Goal: Transaction & Acquisition: Subscribe to service/newsletter

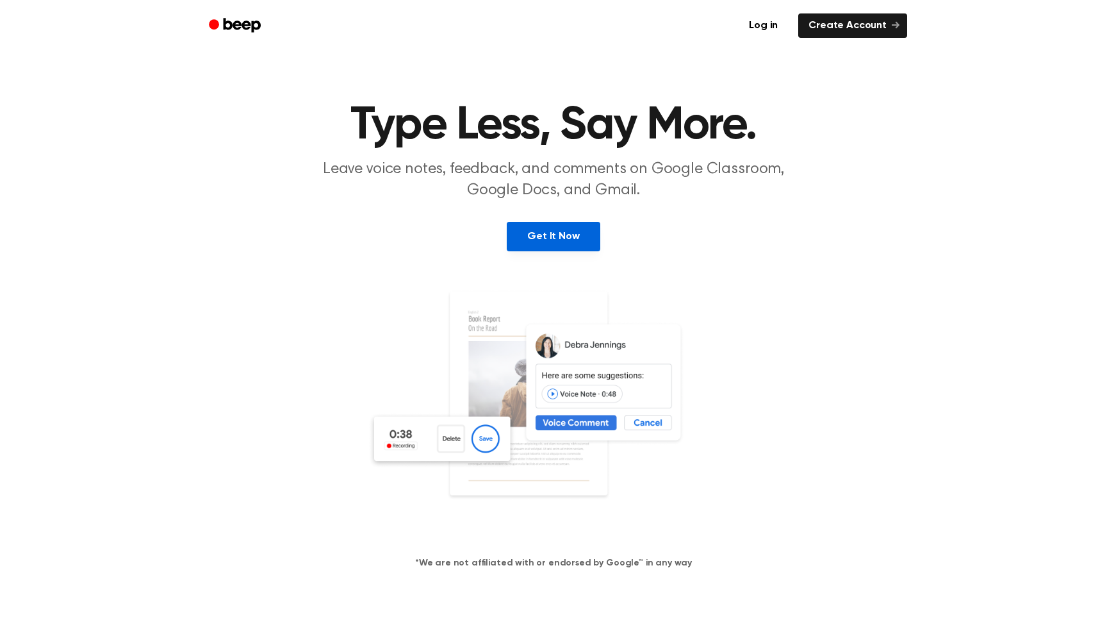
click at [568, 235] on link "Get It Now" at bounding box center [553, 236] width 93 height 29
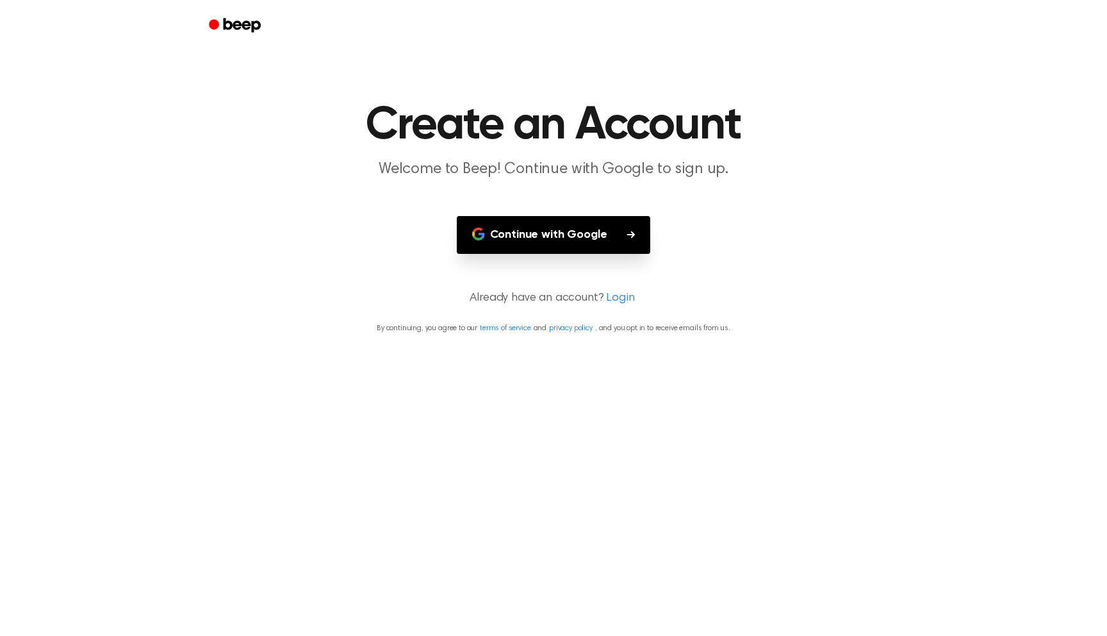
click at [600, 232] on button "Continue with Google" at bounding box center [554, 235] width 194 height 38
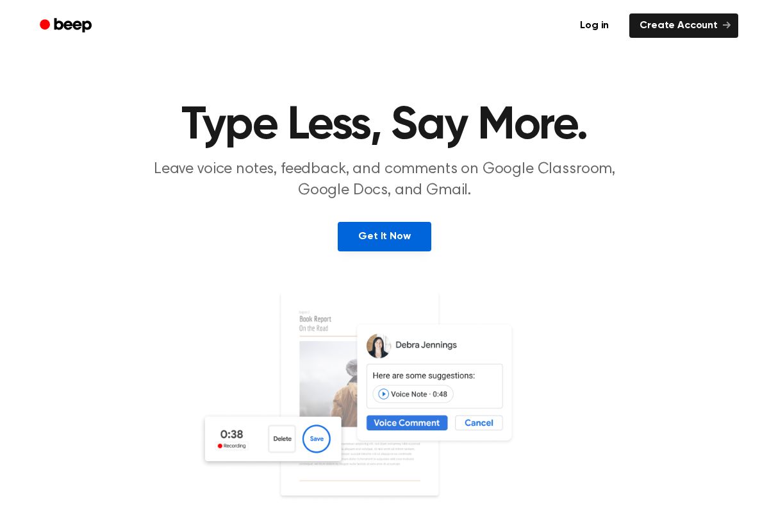
click at [393, 231] on link "Get It Now" at bounding box center [384, 236] width 93 height 29
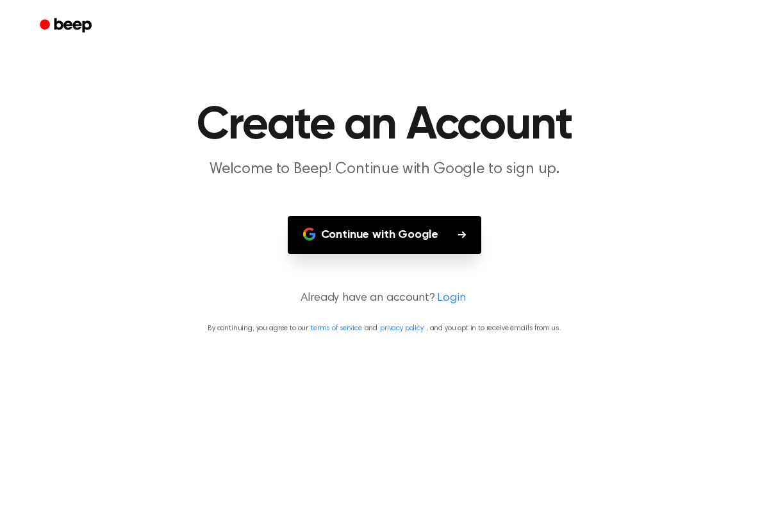
click at [447, 227] on button "Continue with Google" at bounding box center [385, 235] width 194 height 38
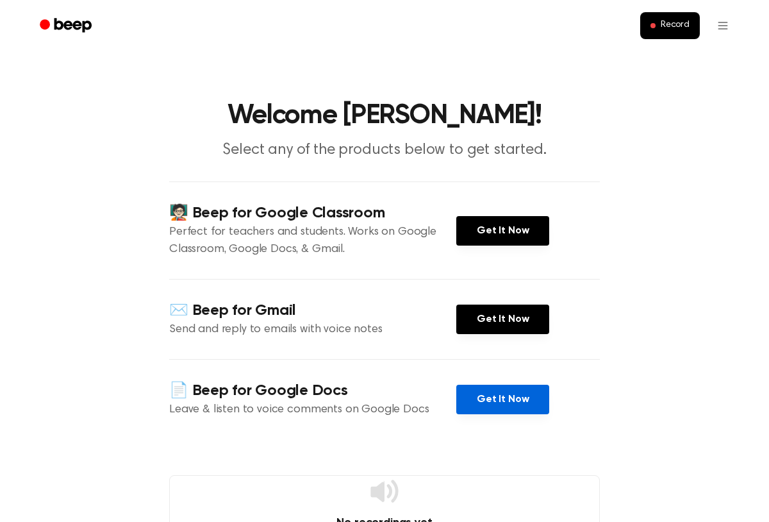
click at [510, 397] on link "Get It Now" at bounding box center [502, 398] width 93 height 29
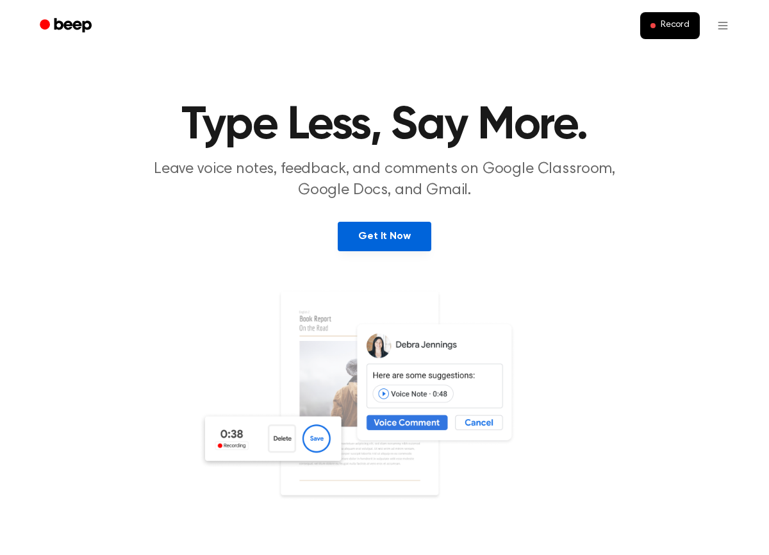
click at [380, 230] on link "Get It Now" at bounding box center [384, 236] width 93 height 29
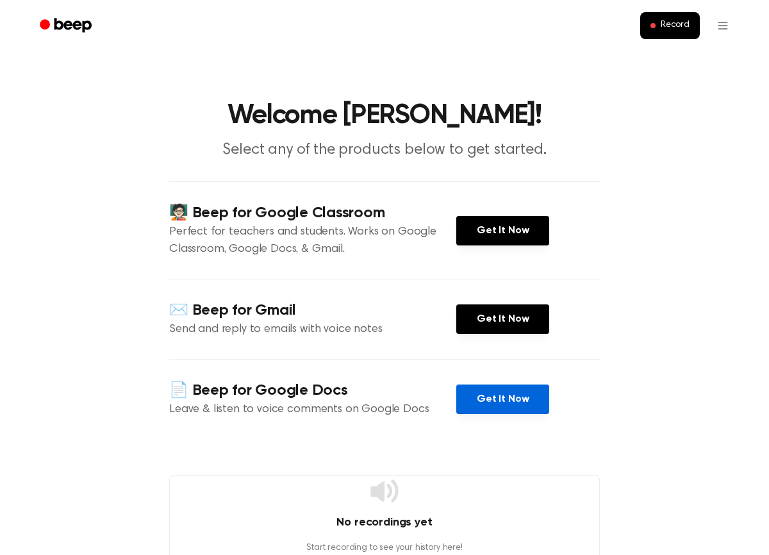
click at [498, 392] on link "Get It Now" at bounding box center [502, 398] width 93 height 29
